Goal: Use online tool/utility

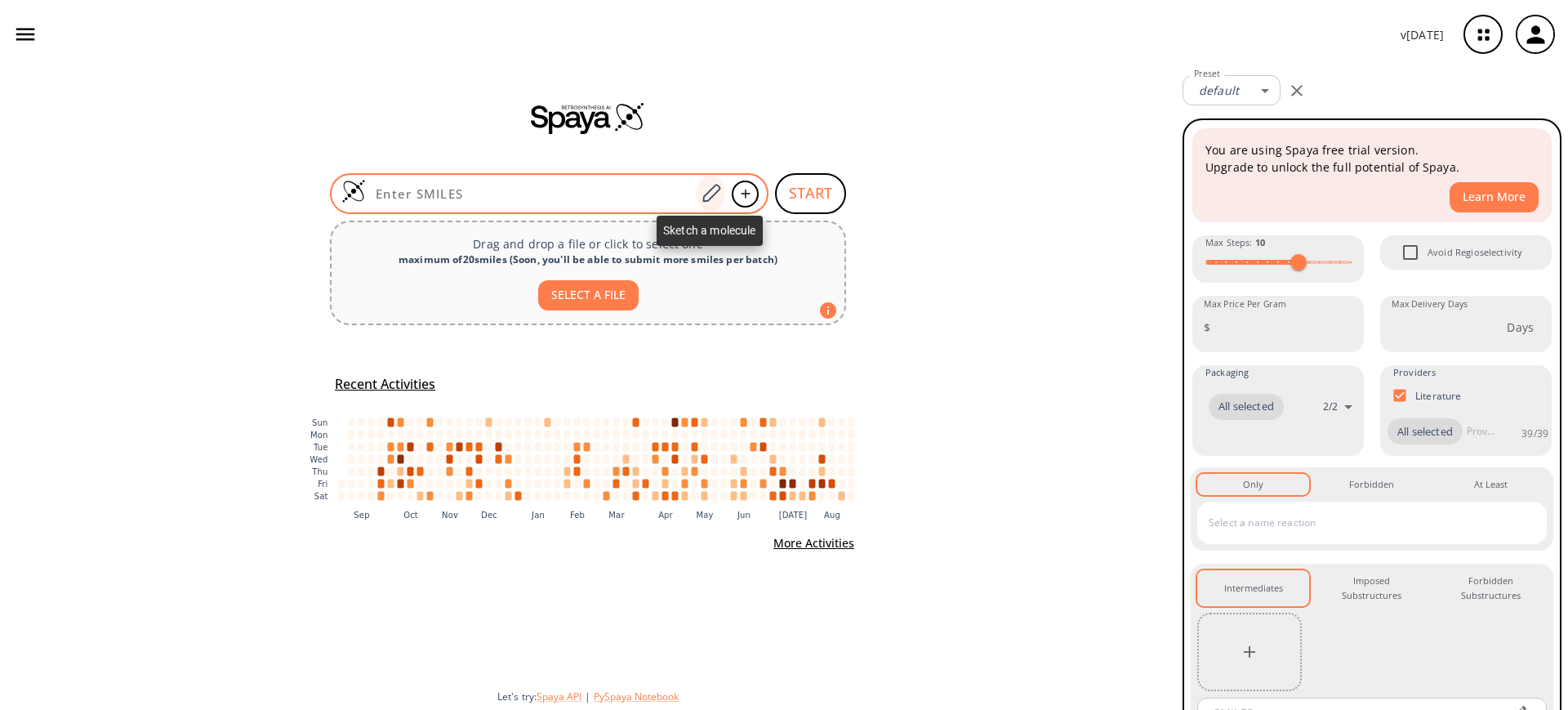
click at [703, 191] on icon at bounding box center [711, 193] width 22 height 21
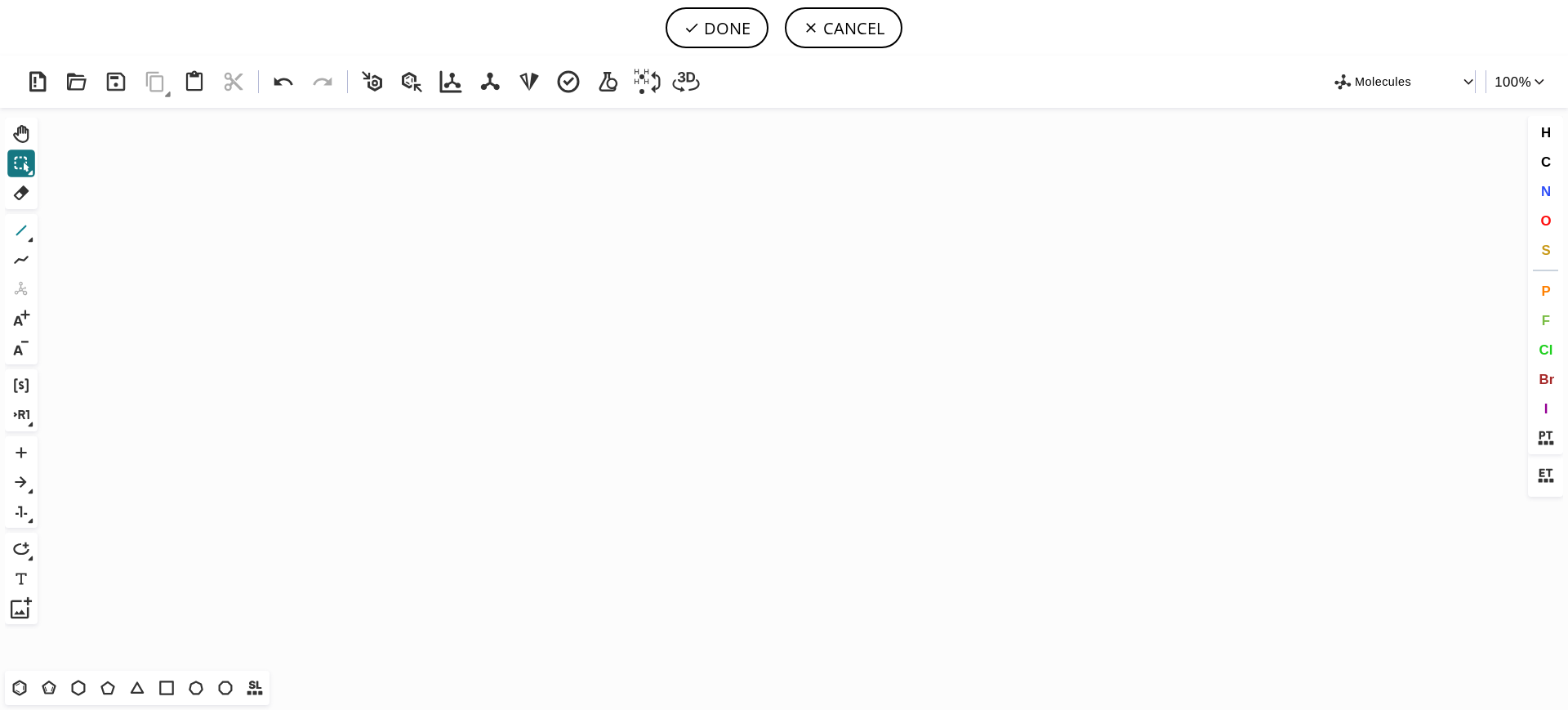
click at [9, 224] on button "1" at bounding box center [21, 230] width 28 height 28
click at [322, 375] on icon "Created with [PERSON_NAME] 2.3.0" at bounding box center [784, 389] width 1480 height 563
click at [351, 388] on icon "Created with [PERSON_NAME] 2.3.0" at bounding box center [784, 389] width 1480 height 563
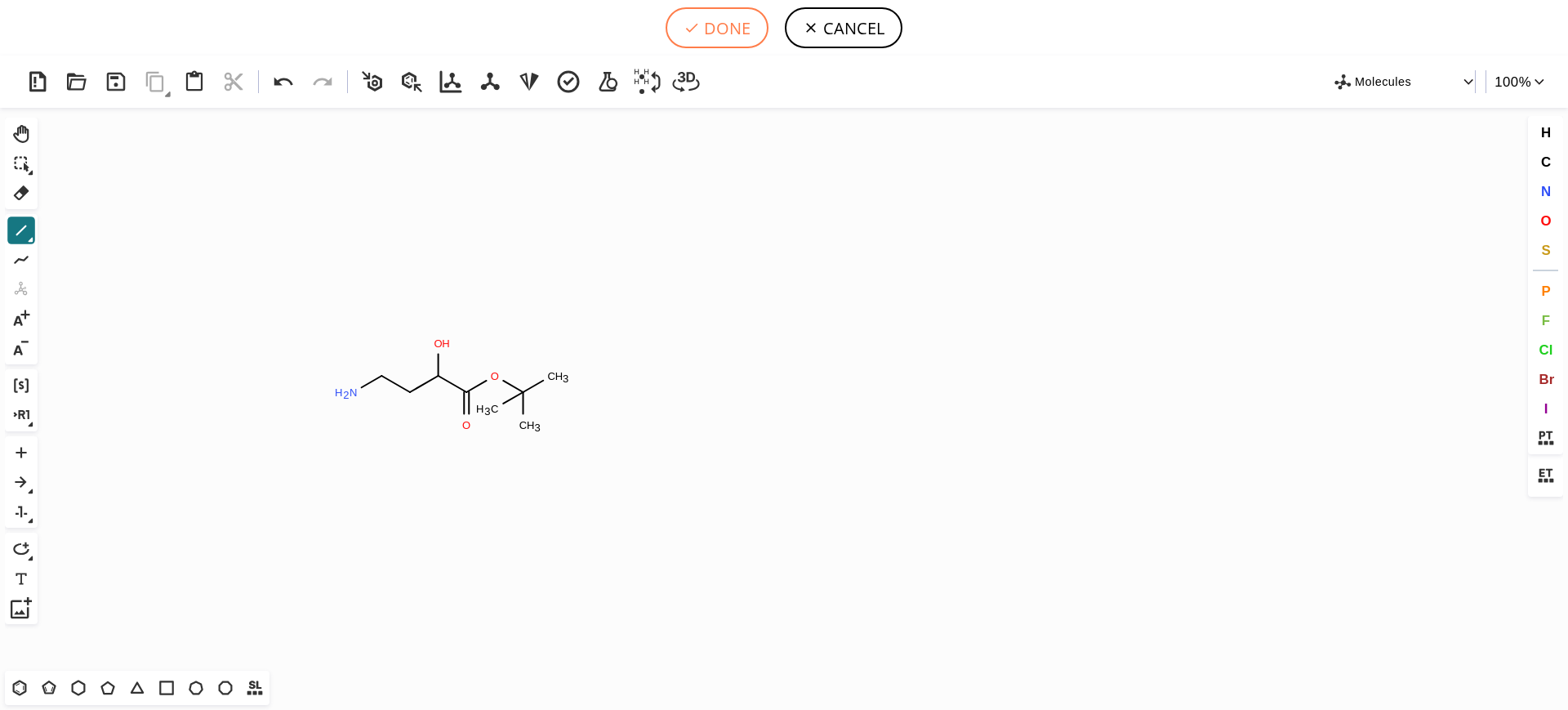
click at [711, 19] on button "DONE" at bounding box center [716, 28] width 103 height 41
type input "NCCC(O)C(OC(C)(C)C)=O"
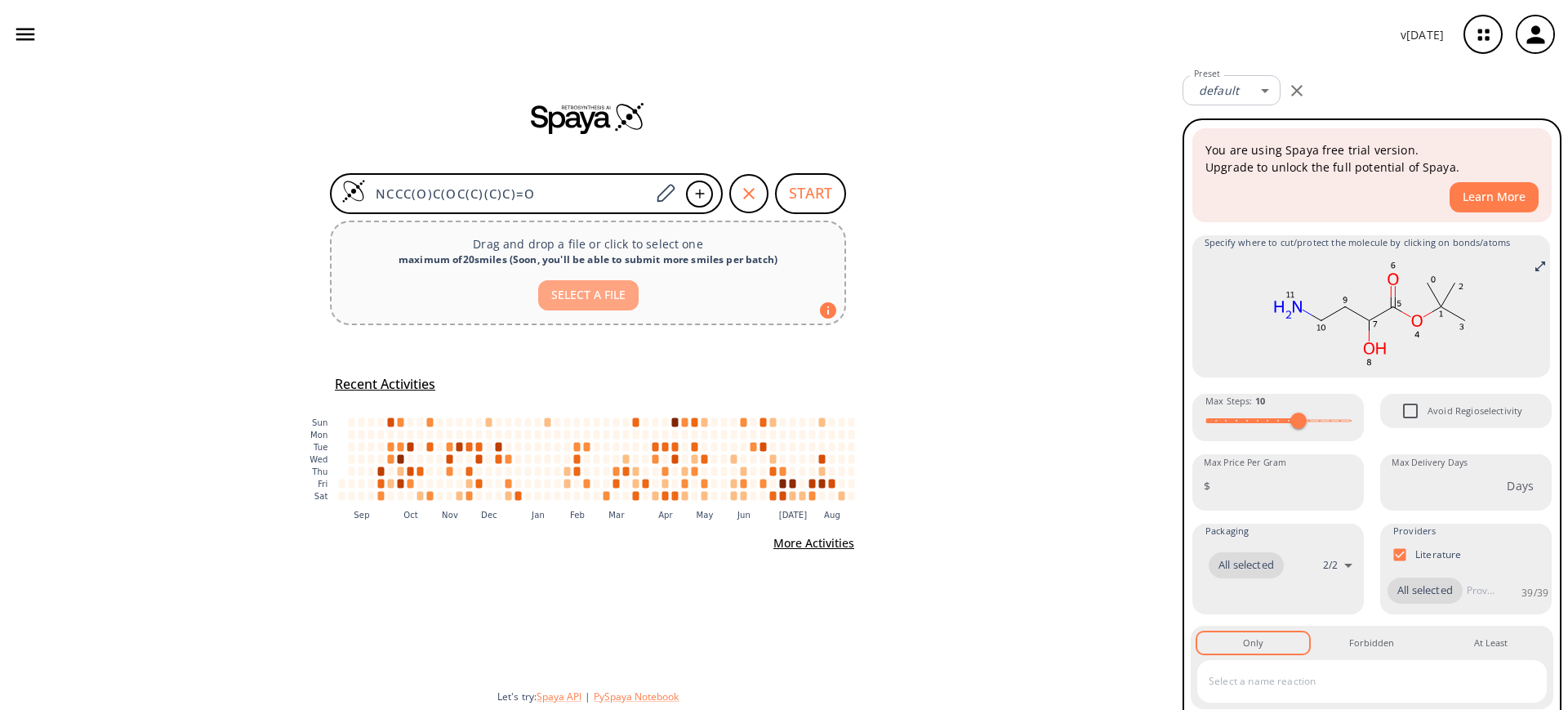
click at [572, 296] on button "SELECT A FILE" at bounding box center [588, 295] width 101 height 31
click at [815, 193] on button "START" at bounding box center [810, 193] width 71 height 41
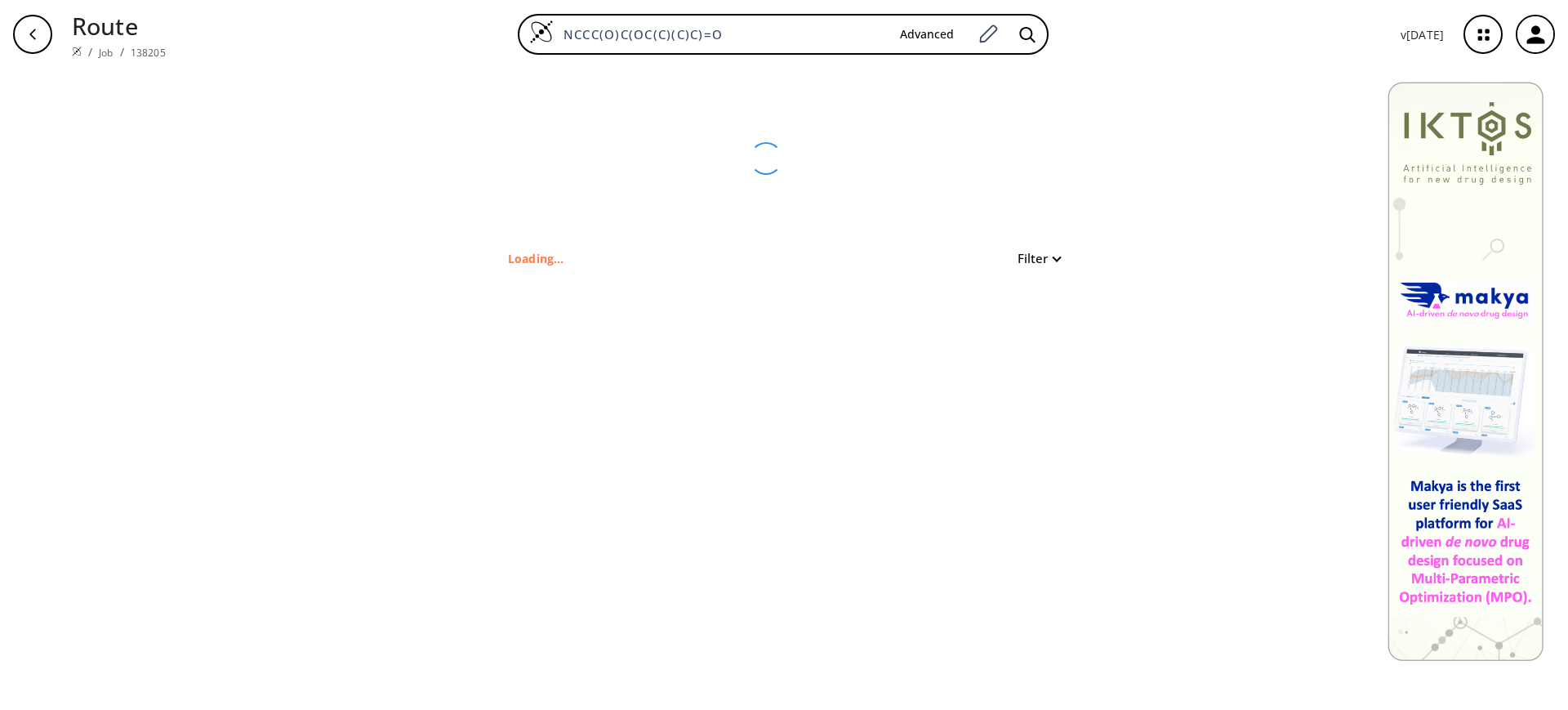
type input "O=C(OC(C)(C)C)C(O)CCN"
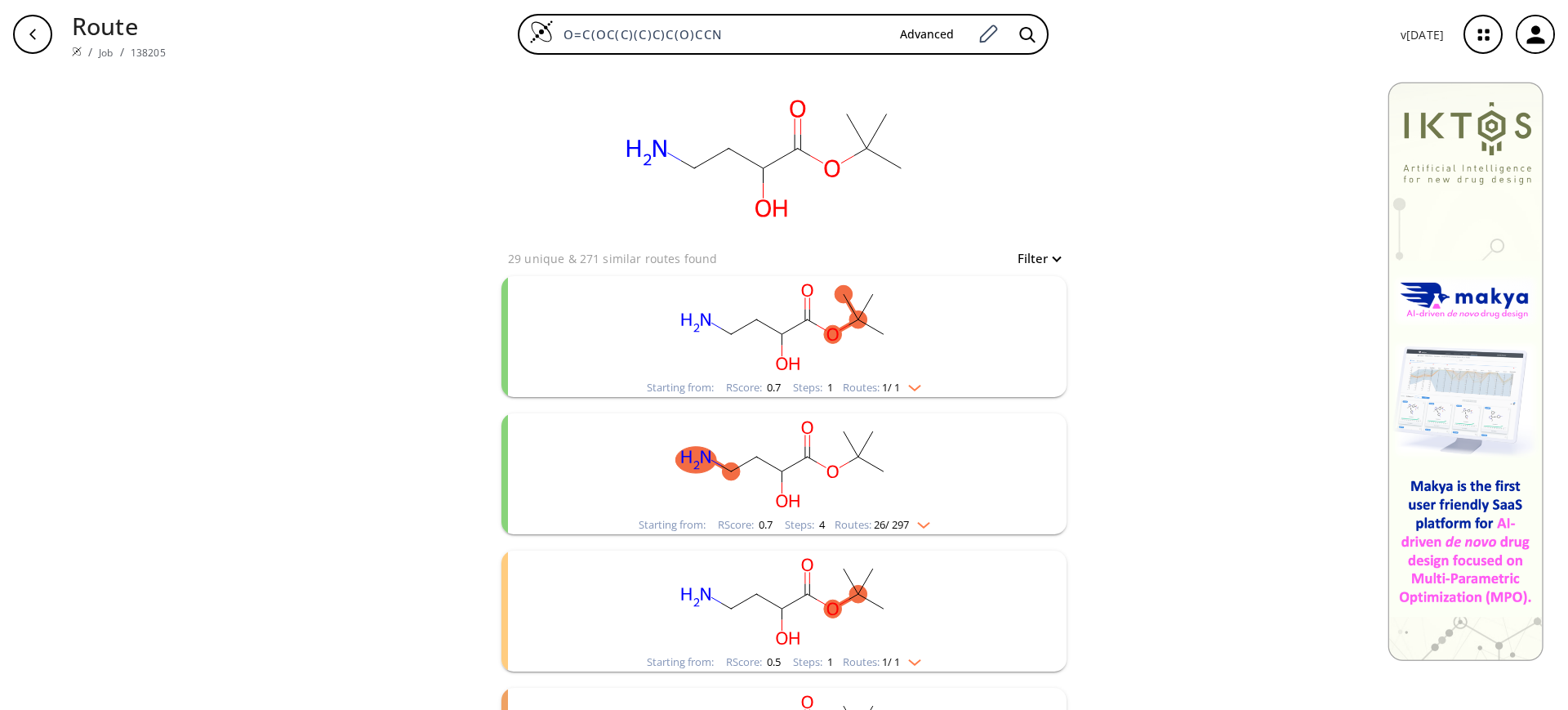
click at [853, 343] on rect "clusters" at bounding box center [784, 327] width 425 height 102
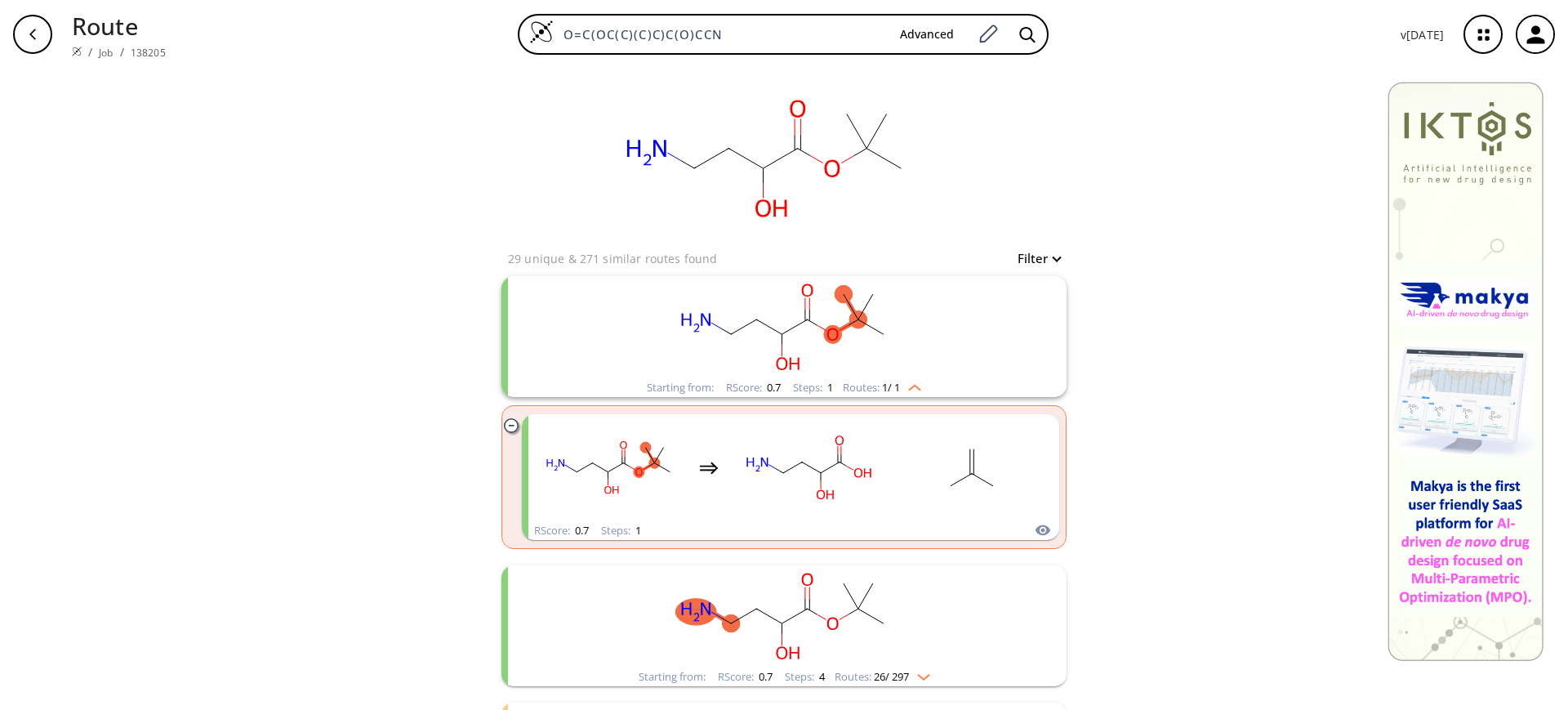
click at [853, 343] on rect "clusters" at bounding box center [784, 327] width 425 height 102
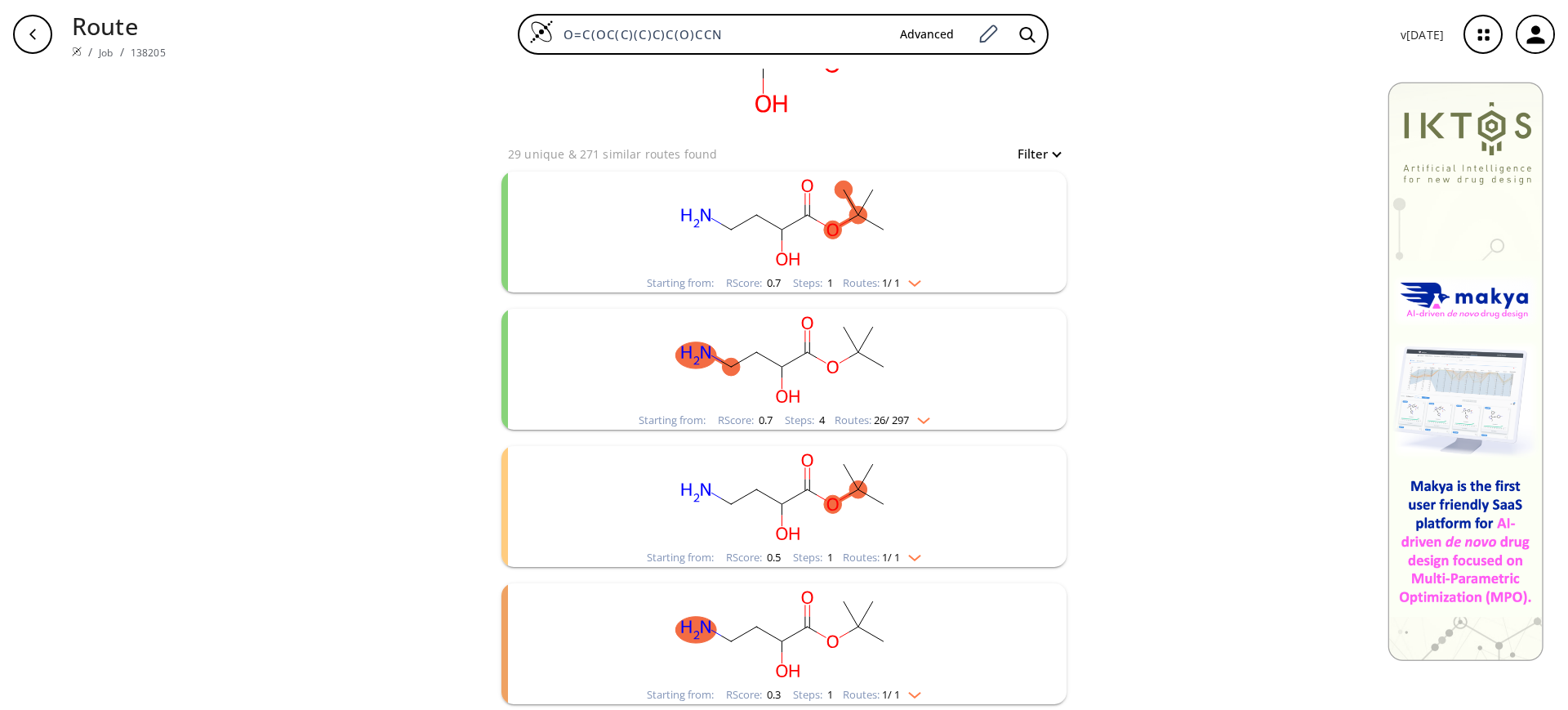
scroll to position [107, 0]
click at [843, 364] on rect "clusters" at bounding box center [784, 357] width 425 height 102
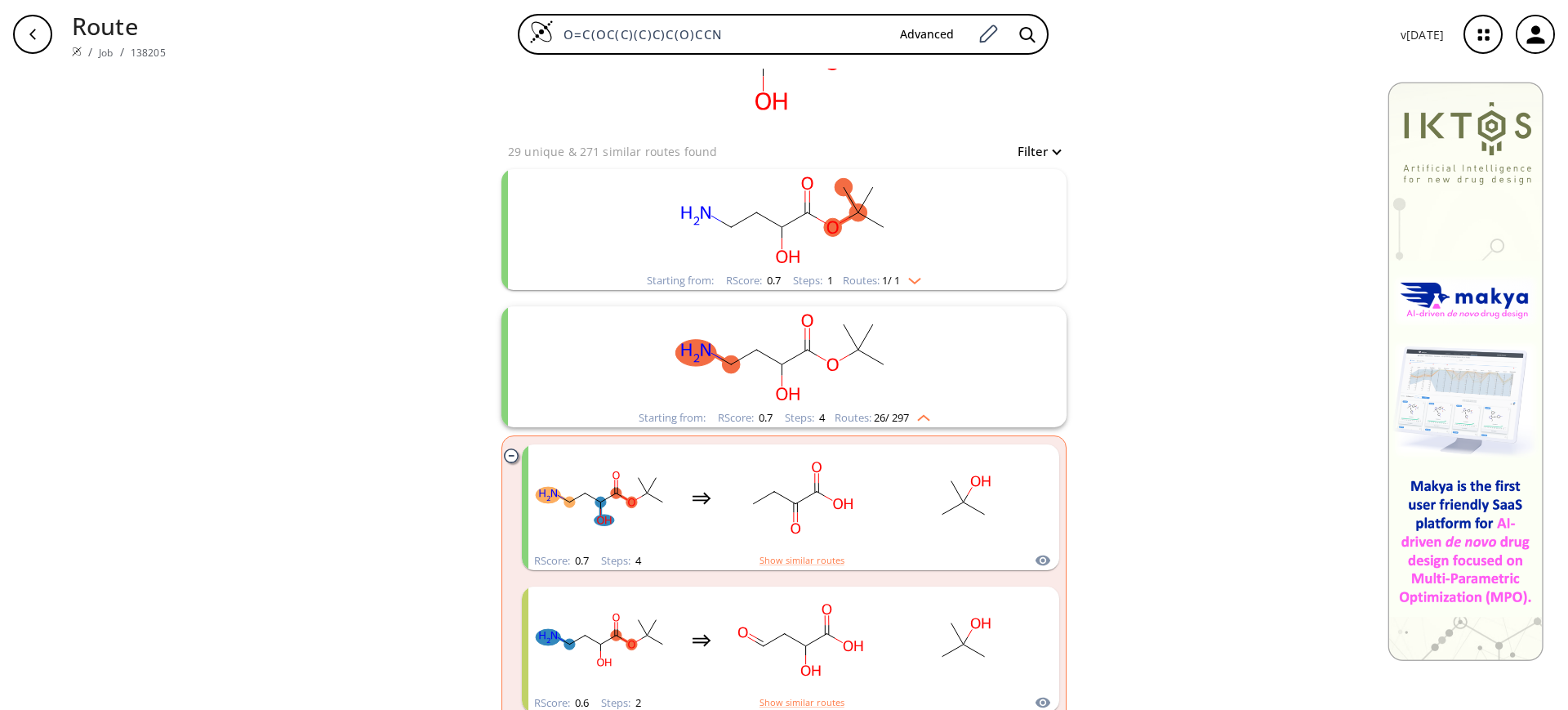
click at [826, 350] on rect "clusters" at bounding box center [784, 357] width 425 height 102
